Goal: Task Accomplishment & Management: Use online tool/utility

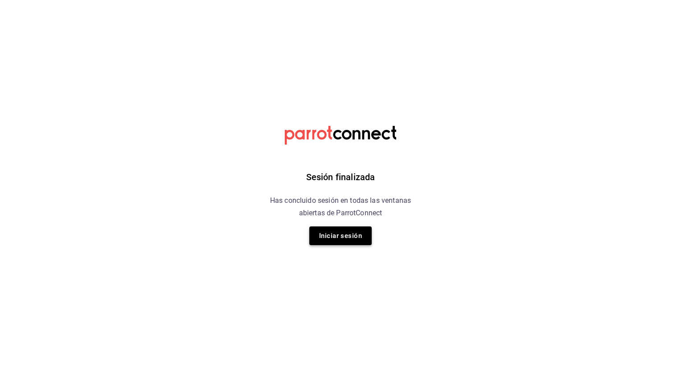
click at [340, 237] on button "Iniciar sesión" at bounding box center [340, 236] width 62 height 19
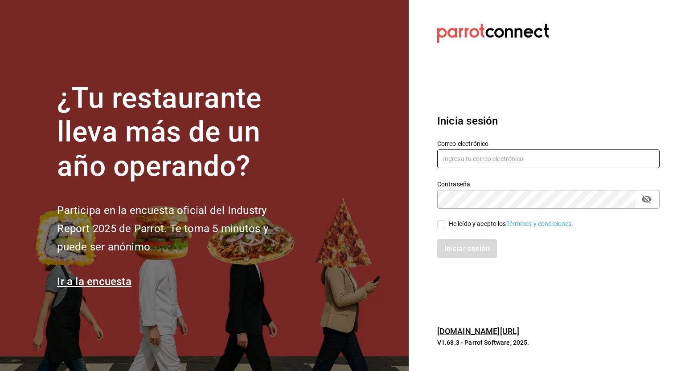
type input "[PERSON_NAME][EMAIL_ADDRESS][PERSON_NAME][DOMAIN_NAME]"
click at [442, 222] on input "He leído y acepto los Términos y condiciones." at bounding box center [441, 224] width 8 height 8
checkbox input "true"
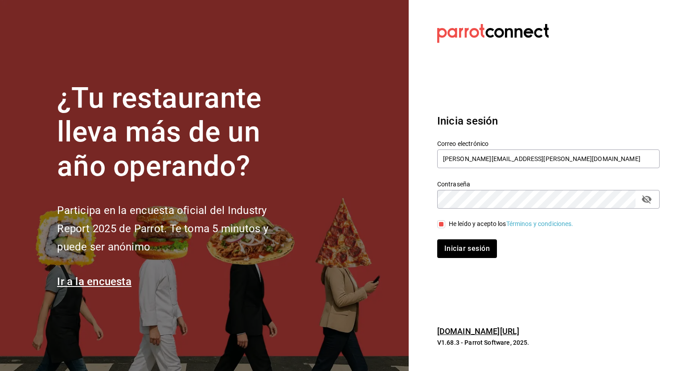
click at [449, 236] on div "Iniciar sesión" at bounding box center [542, 243] width 233 height 29
click at [452, 259] on div "Inicia sesión Correo electrónico sergio.cardenas@grupocosteno.com Contraseña Co…" at bounding box center [548, 185] width 222 height 167
click at [452, 256] on button "Iniciar sesión" at bounding box center [467, 249] width 61 height 19
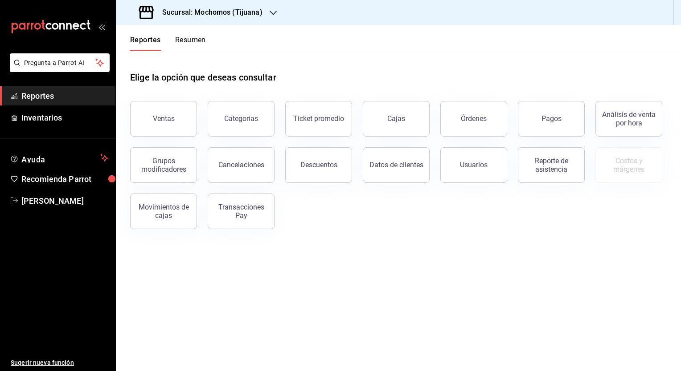
click at [541, 138] on div "Reporte de asistencia" at bounding box center [545, 160] width 77 height 46
click at [541, 137] on div "Reporte de asistencia" at bounding box center [545, 160] width 77 height 46
click at [541, 131] on button "Pagos" at bounding box center [551, 119] width 67 height 36
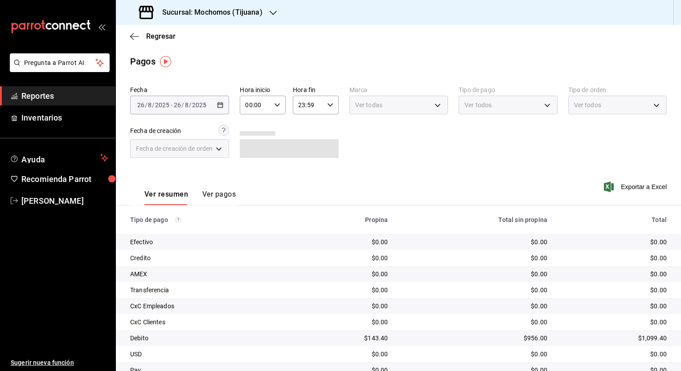
click at [237, 12] on h3 "Sucursal: Mochomos (Tijuana)" at bounding box center [208, 12] width 107 height 11
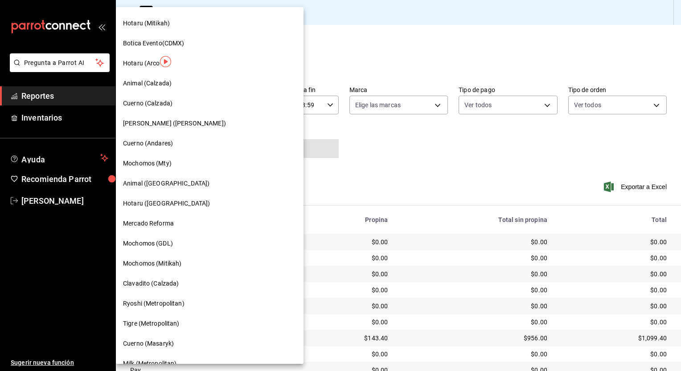
scroll to position [347, 0]
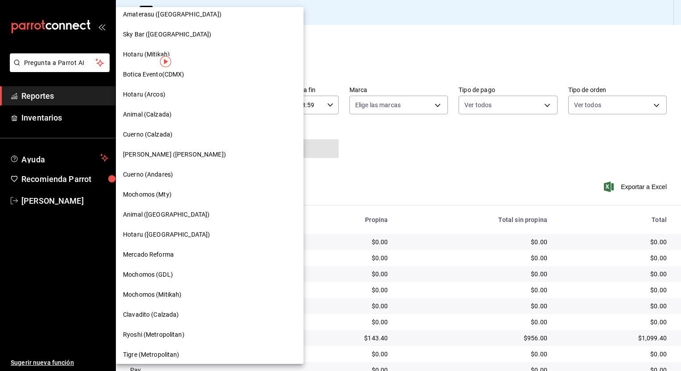
drag, startPoint x: 153, startPoint y: 220, endPoint x: 125, endPoint y: 220, distance: 28.1
click at [125, 220] on div "Animal ([GEOGRAPHIC_DATA])" at bounding box center [210, 215] width 188 height 20
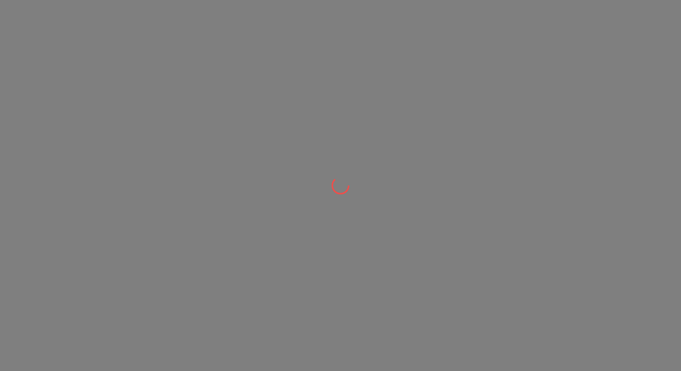
click at [212, 219] on div at bounding box center [340, 185] width 681 height 371
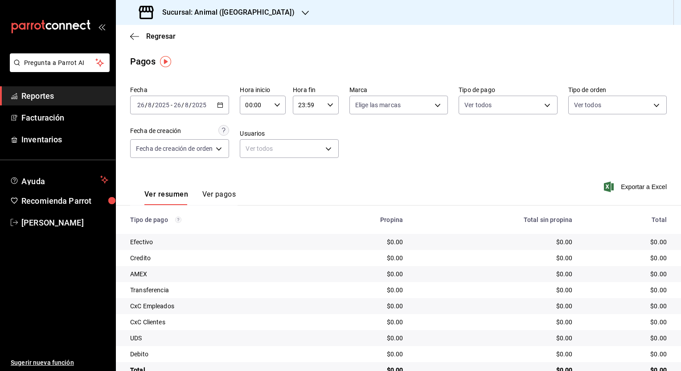
click at [222, 105] on icon "button" at bounding box center [220, 105] width 6 height 6
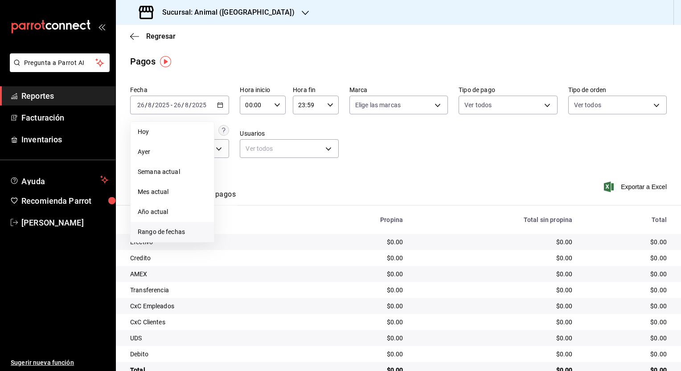
click at [190, 226] on li "Rango de fechas" at bounding box center [172, 232] width 83 height 20
click at [279, 224] on abbr "21" at bounding box center [280, 223] width 6 height 6
click at [292, 225] on button "22" at bounding box center [296, 223] width 16 height 16
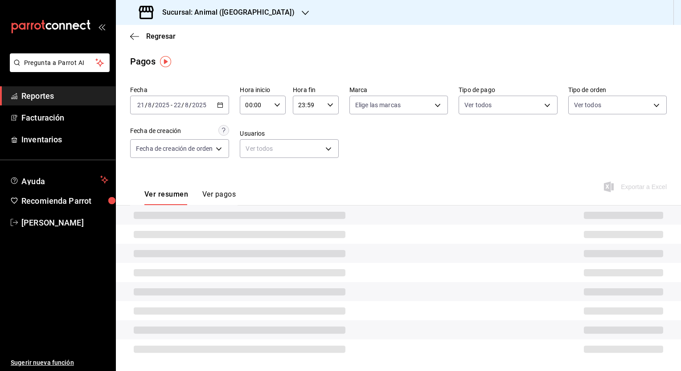
click at [281, 105] on div "00:00 Hora inicio" at bounding box center [263, 105] width 46 height 19
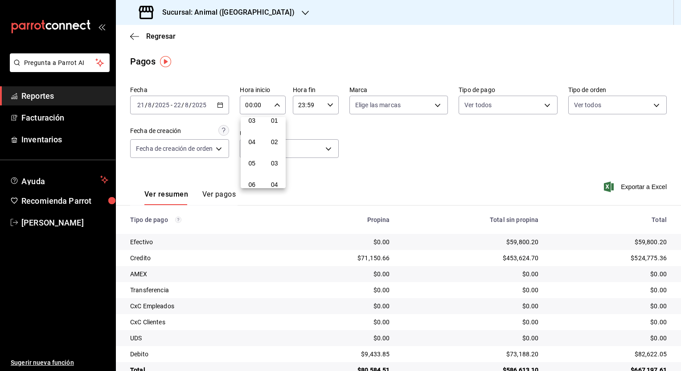
scroll to position [72, 0]
click at [253, 156] on button "05" at bounding box center [251, 163] width 19 height 18
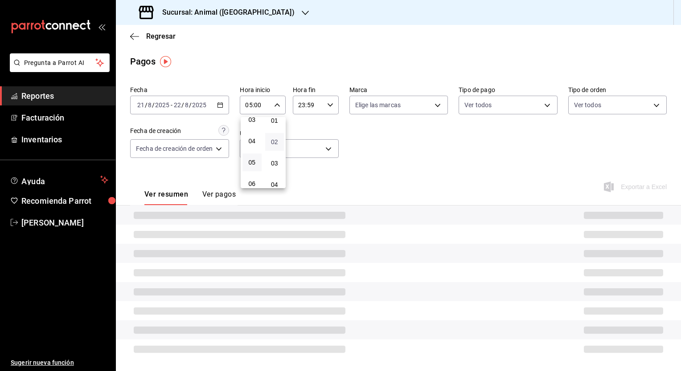
click at [278, 144] on span "02" at bounding box center [274, 142] width 8 height 7
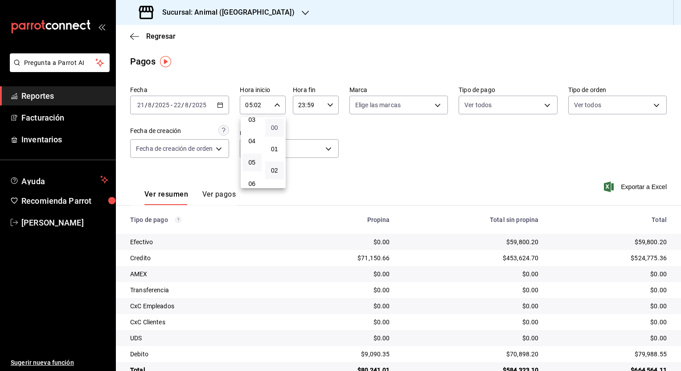
click at [274, 130] on span "00" at bounding box center [274, 127] width 8 height 7
type input "05:00"
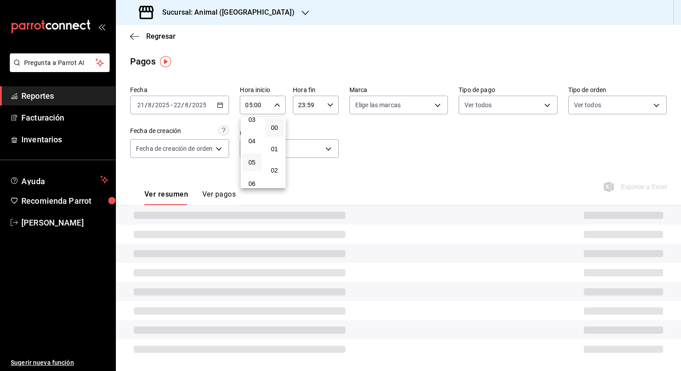
click at [325, 113] on div at bounding box center [340, 185] width 681 height 371
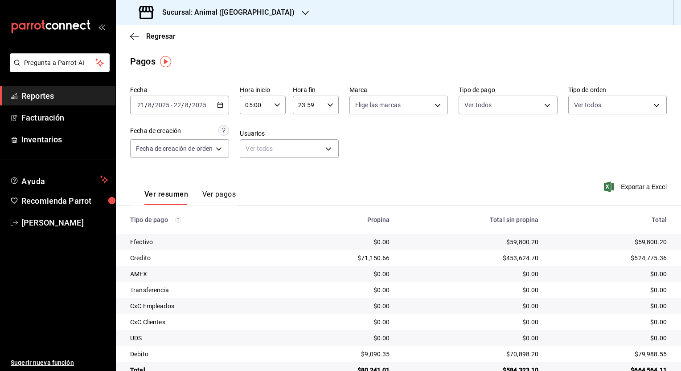
click at [328, 109] on div "23:59 Hora fin" at bounding box center [316, 105] width 46 height 19
click at [306, 140] on button "05" at bounding box center [303, 132] width 19 height 18
click at [328, 128] on span "00" at bounding box center [326, 127] width 8 height 7
type input "05:00"
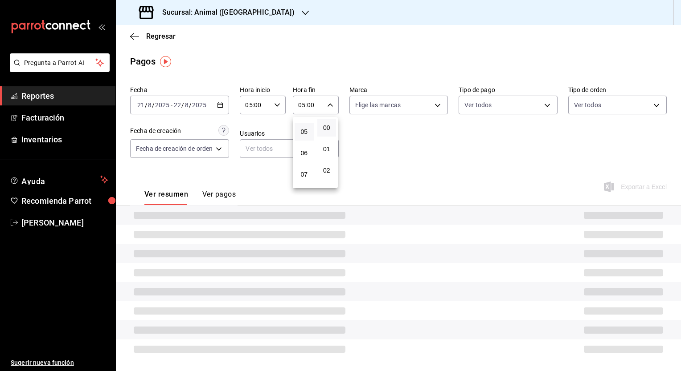
click at [406, 151] on div at bounding box center [340, 185] width 681 height 371
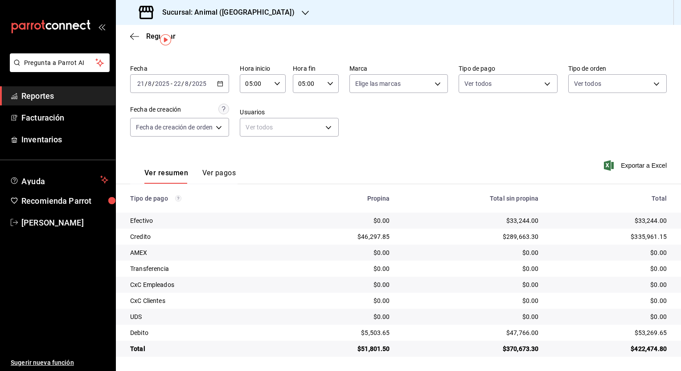
scroll to position [21, 0]
click at [220, 79] on div "[DATE] [DATE] - [DATE] [DATE]" at bounding box center [179, 83] width 99 height 19
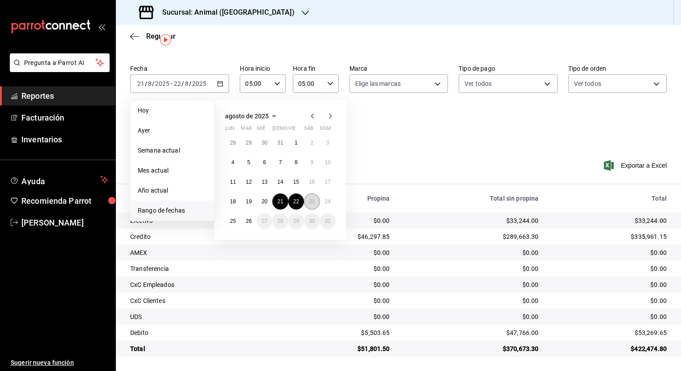
click at [310, 206] on button "23" at bounding box center [312, 202] width 16 height 16
click at [321, 203] on button "24" at bounding box center [328, 202] width 16 height 16
type input "00:00"
type input "23:59"
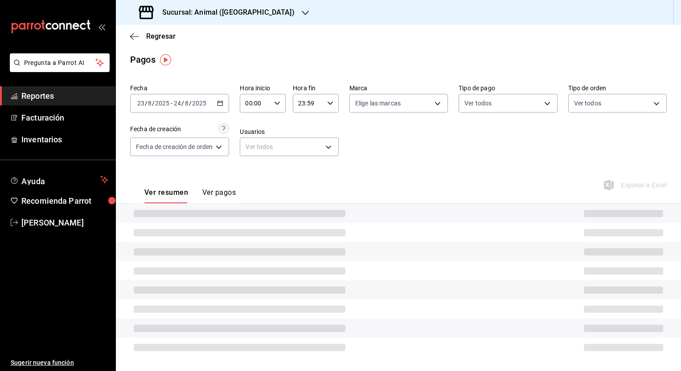
scroll to position [2, 0]
click at [278, 104] on icon "button" at bounding box center [277, 103] width 6 height 6
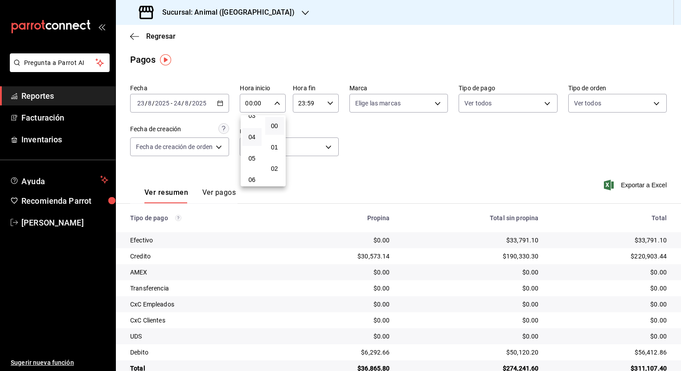
scroll to position [75, 0]
click at [253, 161] on span "05" at bounding box center [252, 158] width 8 height 7
type input "05:00"
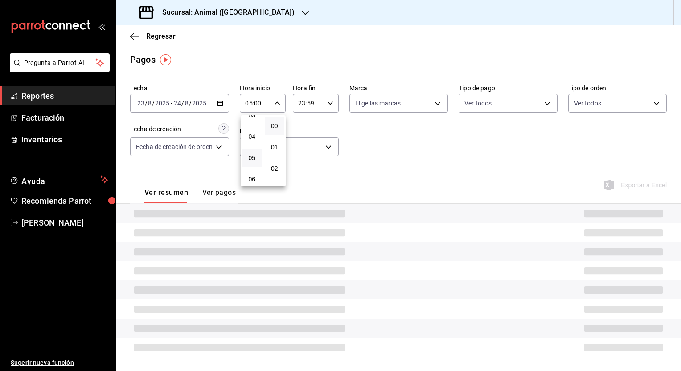
click at [326, 99] on div at bounding box center [340, 185] width 681 height 371
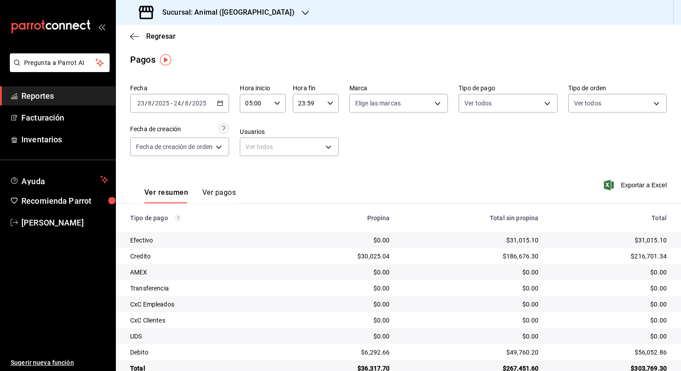
click at [330, 107] on div "23:59 Hora fin" at bounding box center [316, 103] width 46 height 19
click at [303, 140] on button "05" at bounding box center [303, 131] width 19 height 18
click at [326, 133] on button "00" at bounding box center [326, 126] width 19 height 18
type input "05:00"
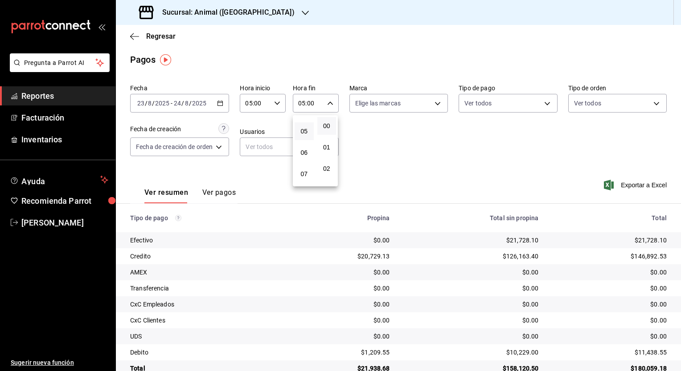
click at [398, 147] on div at bounding box center [340, 185] width 681 height 371
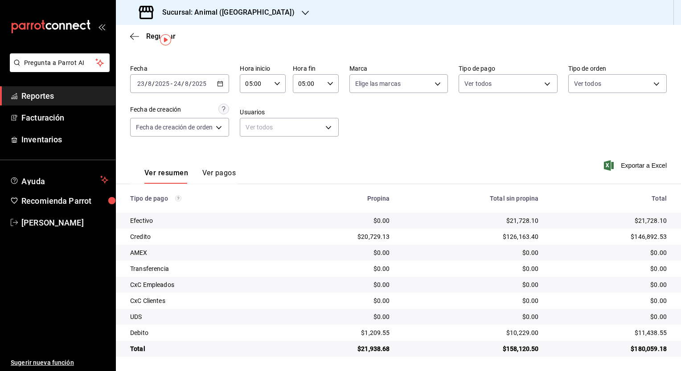
click at [219, 82] on \(Stroke\) "button" at bounding box center [219, 84] width 5 height 5
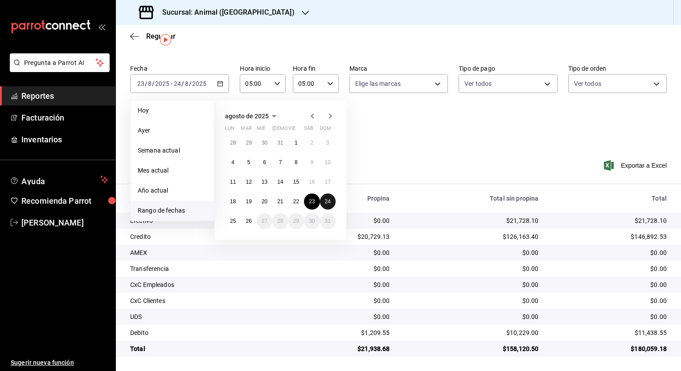
click at [325, 199] on abbr "24" at bounding box center [328, 202] width 6 height 6
click at [241, 217] on button "26" at bounding box center [249, 221] width 16 height 16
type input "00:00"
type input "23:59"
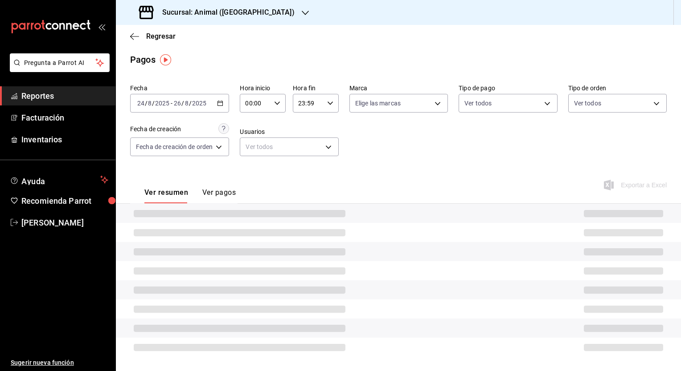
click at [217, 110] on div "[DATE] [DATE] - [DATE] [DATE]" at bounding box center [179, 103] width 99 height 19
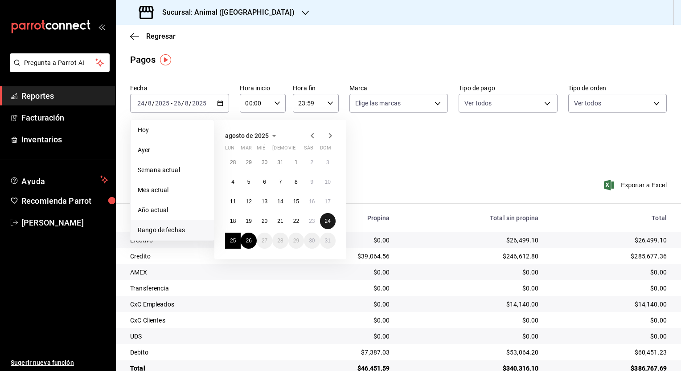
click at [329, 219] on abbr "24" at bounding box center [328, 221] width 6 height 6
click at [240, 239] on button "25" at bounding box center [233, 241] width 16 height 16
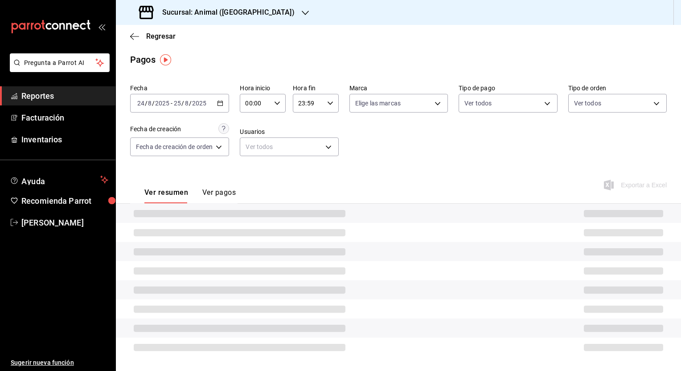
click at [271, 107] on div "00:00 Hora inicio" at bounding box center [263, 103] width 46 height 19
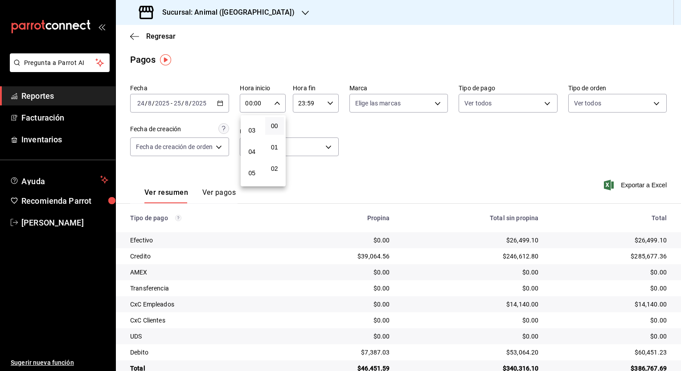
scroll to position [61, 0]
click at [251, 170] on button "05" at bounding box center [251, 172] width 19 height 18
type input "05:00"
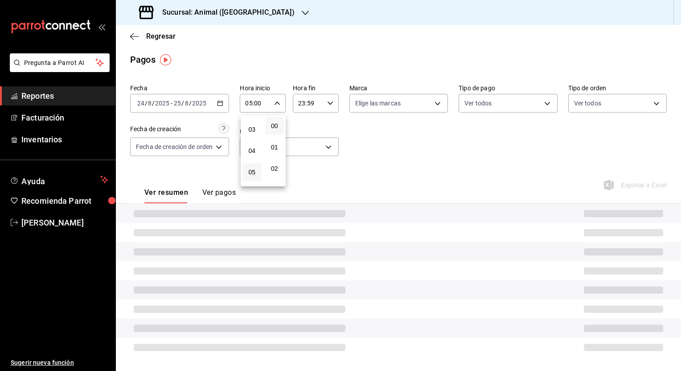
click at [324, 101] on div at bounding box center [340, 185] width 681 height 371
click at [331, 105] on icon "button" at bounding box center [330, 103] width 6 height 6
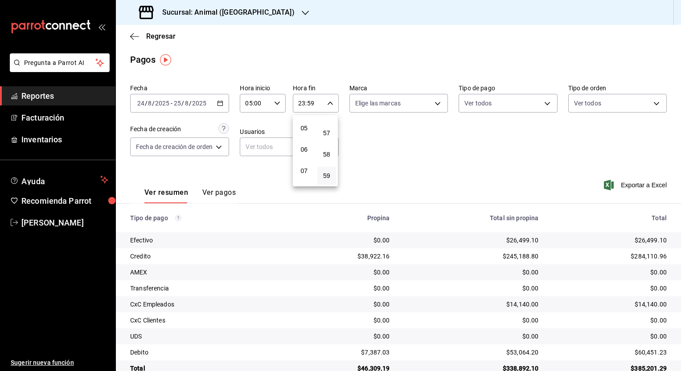
scroll to position [100, 0]
click at [306, 135] on span "05" at bounding box center [304, 133] width 8 height 7
click at [333, 119] on button "00" at bounding box center [326, 126] width 19 height 18
type input "05:00"
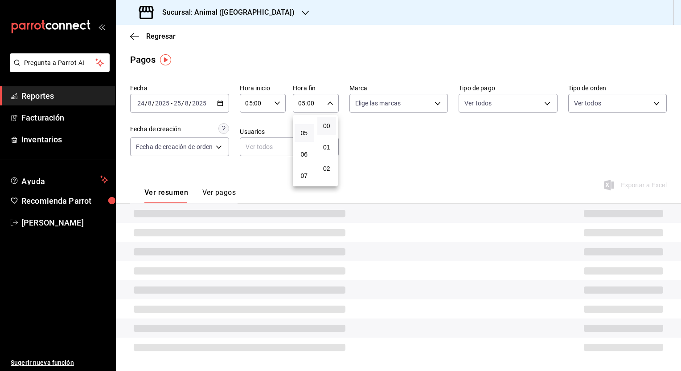
click at [388, 158] on div at bounding box center [340, 185] width 681 height 371
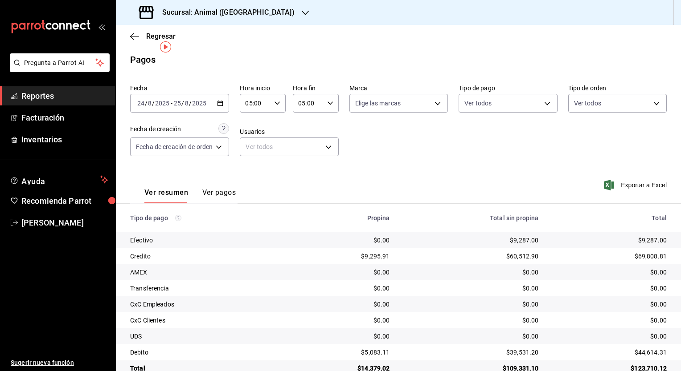
scroll to position [21, 0]
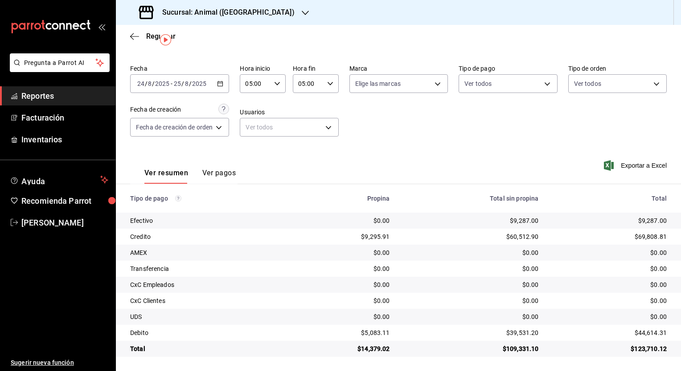
click at [490, 116] on div "Fecha [DATE] [DATE] - [DATE] [DATE] Hora inicio 05:00 Hora inicio Hora fin 05:0…" at bounding box center [398, 104] width 536 height 86
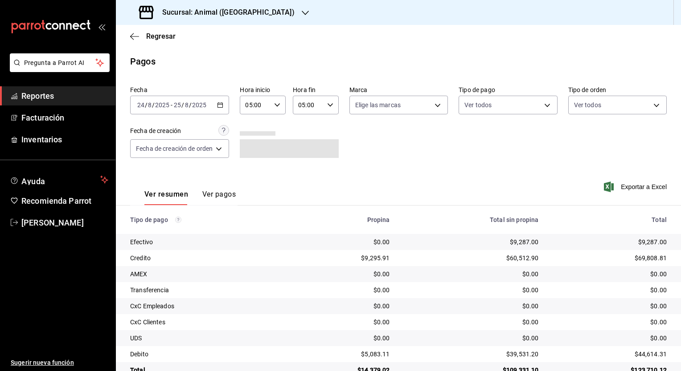
click at [242, 13] on h3 "Sucursal: Animal ([GEOGRAPHIC_DATA])" at bounding box center [224, 12] width 139 height 11
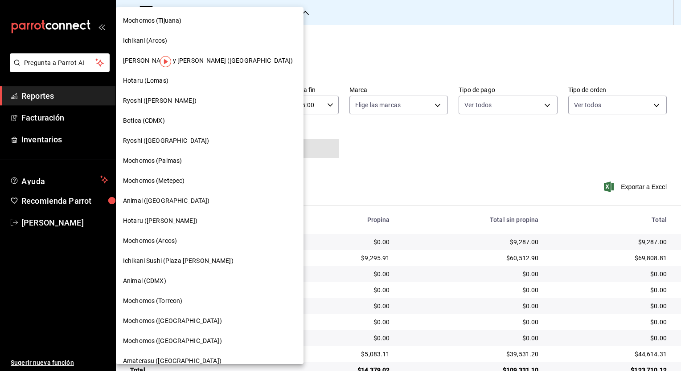
click at [182, 174] on div "Mochomos (Metepec)" at bounding box center [210, 181] width 188 height 20
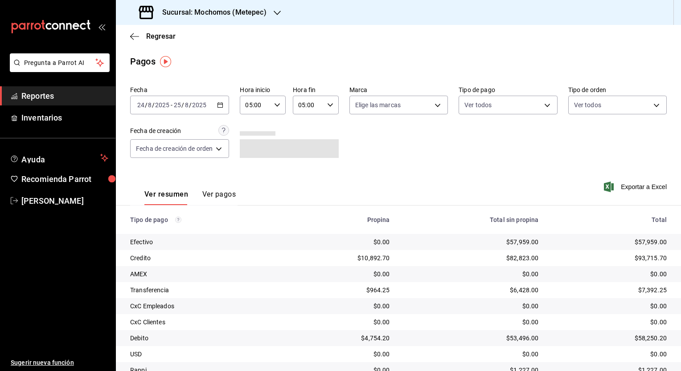
click at [221, 108] on div "2025-08-24 24 / 8 / 2025 - 2025-08-25 25 / 8 / 2025" at bounding box center [179, 105] width 99 height 19
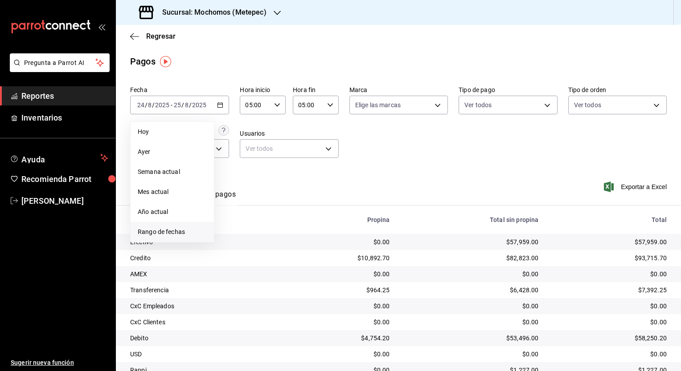
click at [177, 229] on span "Rango de fechas" at bounding box center [172, 232] width 69 height 9
click at [311, 138] on icon "button" at bounding box center [311, 137] width 3 height 5
click at [276, 241] on button "31" at bounding box center [280, 243] width 16 height 16
click at [329, 243] on abbr "3" at bounding box center [327, 243] width 3 height 6
type input "00:00"
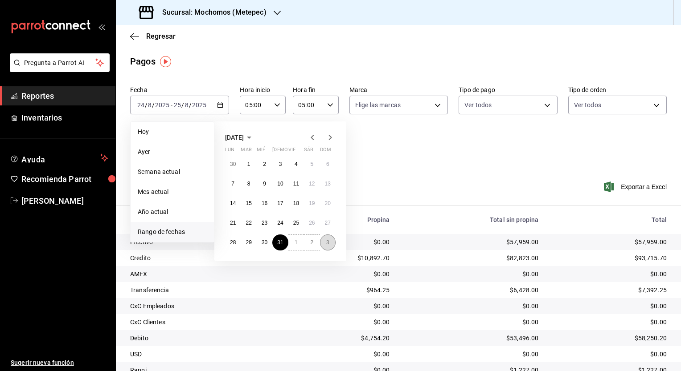
type input "23:59"
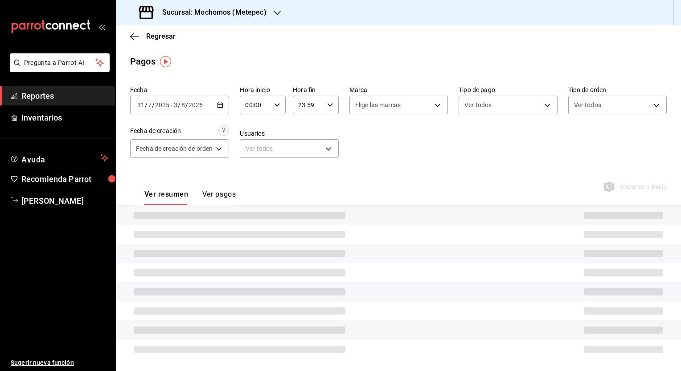
click at [280, 105] on div "00:00 Hora inicio" at bounding box center [263, 105] width 46 height 19
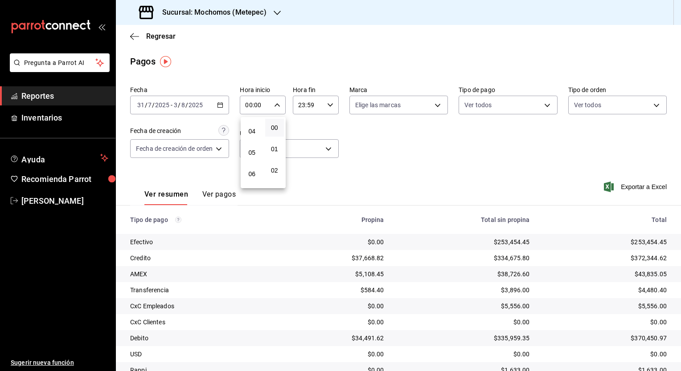
scroll to position [91, 0]
click at [254, 150] on button "05" at bounding box center [251, 144] width 19 height 18
type input "05:00"
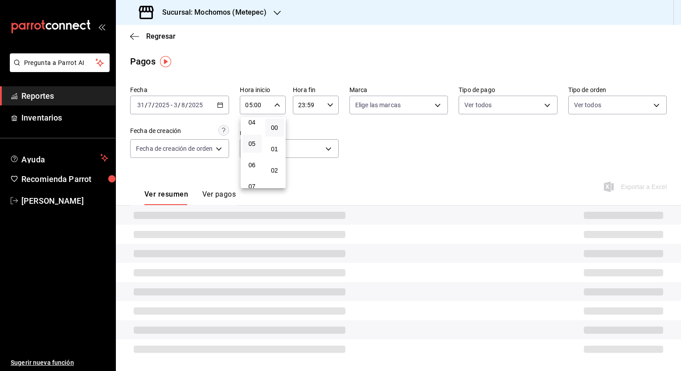
click at [329, 108] on div at bounding box center [340, 185] width 681 height 371
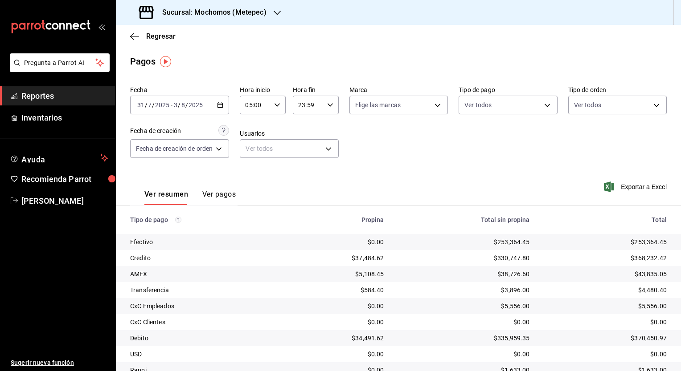
click at [329, 108] on icon "button" at bounding box center [330, 105] width 6 height 6
click at [305, 167] on button "05" at bounding box center [303, 170] width 19 height 18
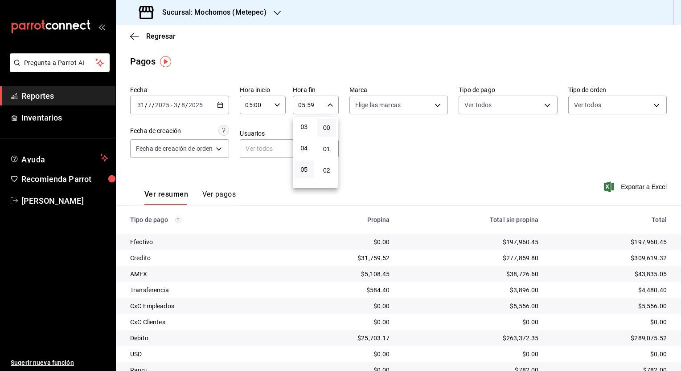
click at [326, 136] on button "00" at bounding box center [326, 128] width 19 height 18
type input "05:00"
click at [624, 170] on div at bounding box center [340, 185] width 681 height 371
click at [625, 183] on span "Exportar a Excel" at bounding box center [635, 187] width 61 height 11
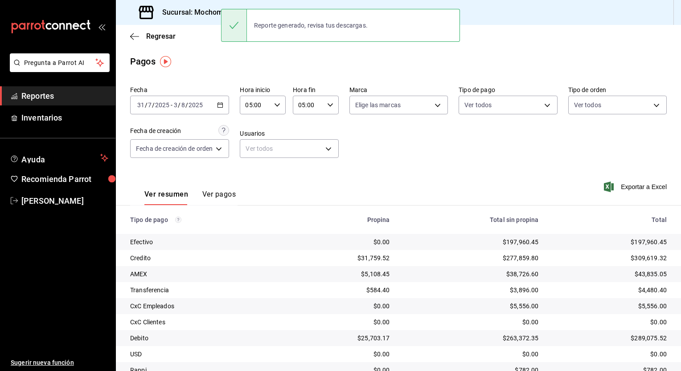
click at [396, 166] on div "Fecha 2025-07-31 31 / 7 / 2025 - 2025-08-03 3 / 8 / 2025 Hora inicio 05:00 Hora…" at bounding box center [398, 125] width 536 height 86
